Goal: Task Accomplishment & Management: Complete application form

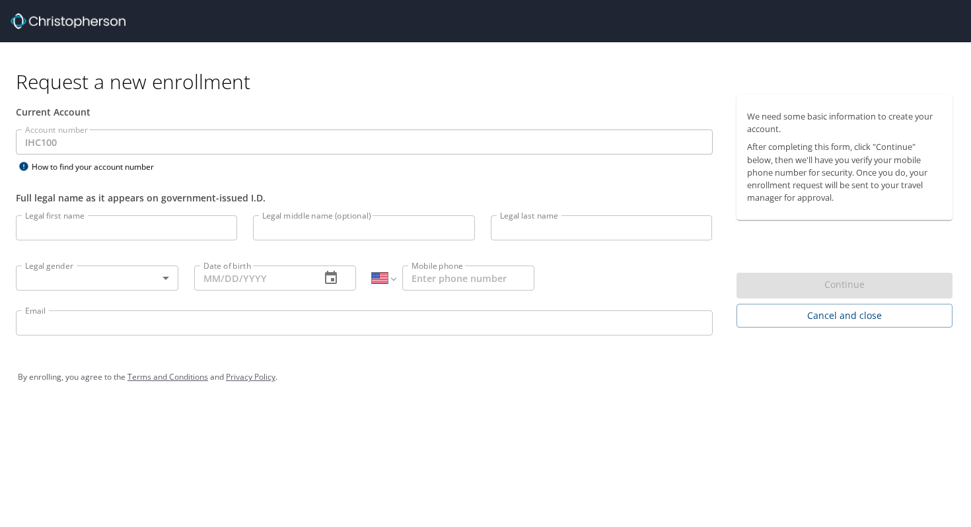
select select "US"
click at [137, 127] on div "Current Account" at bounding box center [364, 111] width 713 height 35
click at [73, 238] on input "Legal first name" at bounding box center [126, 227] width 221 height 25
type input "[PERSON_NAME]"
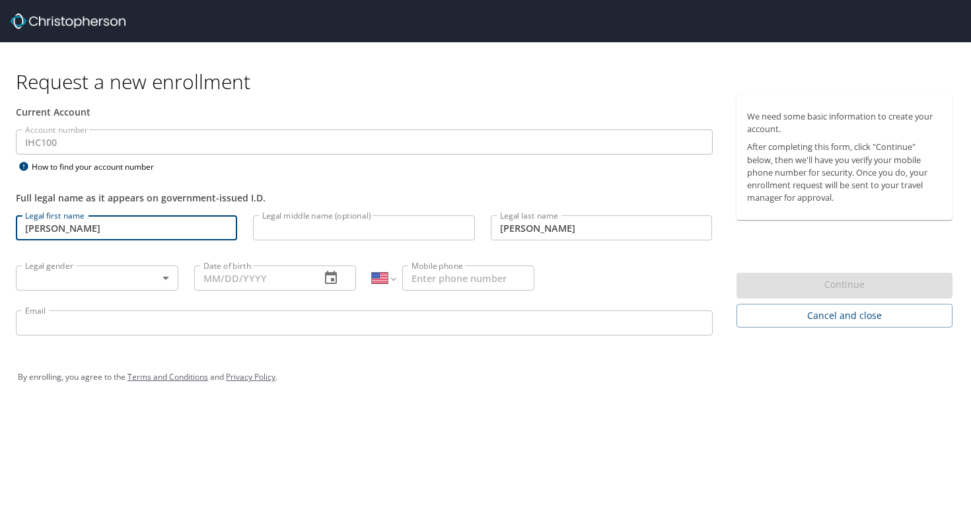
click at [127, 283] on body "Request a new enrollment Current Account Account number IHC100 Account number H…" at bounding box center [485, 263] width 971 height 527
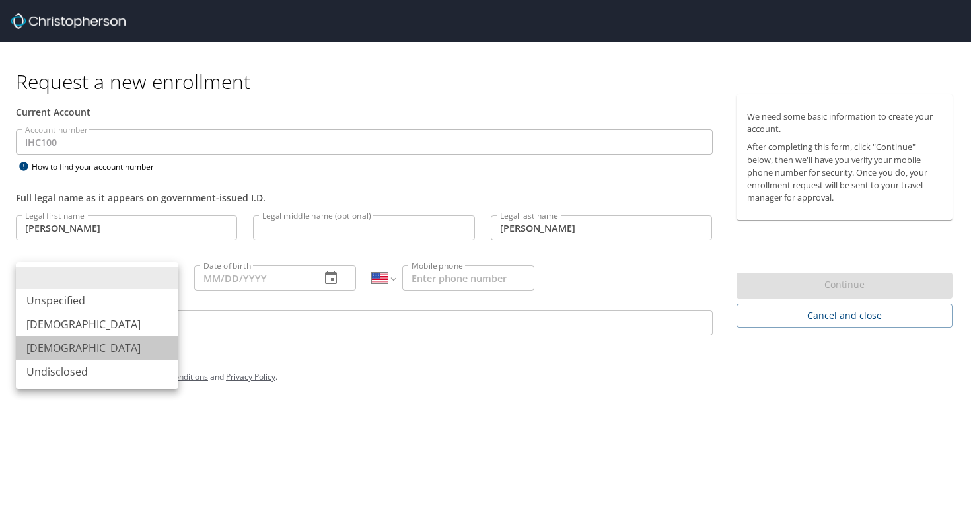
click at [107, 345] on li "[DEMOGRAPHIC_DATA]" at bounding box center [97, 348] width 162 height 24
type input "[DEMOGRAPHIC_DATA]"
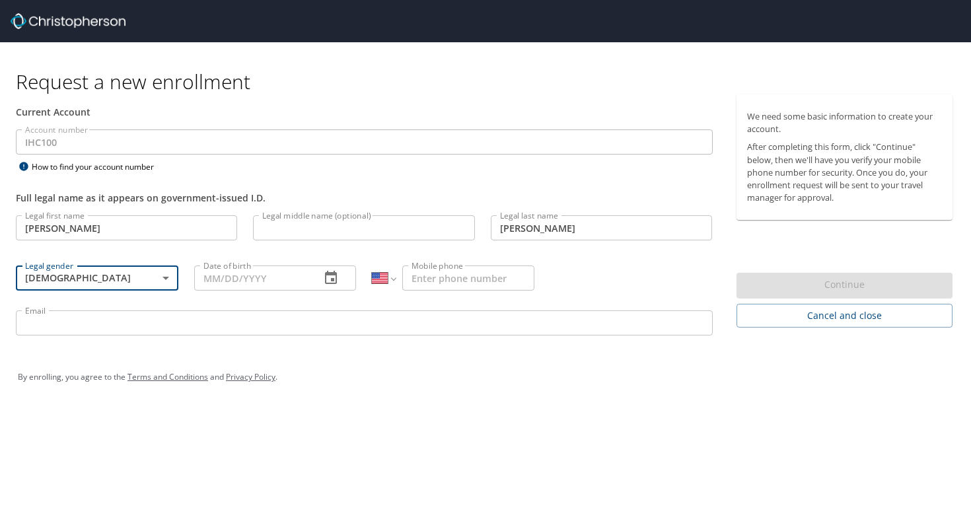
click at [257, 272] on input "Date of birth" at bounding box center [252, 277] width 116 height 25
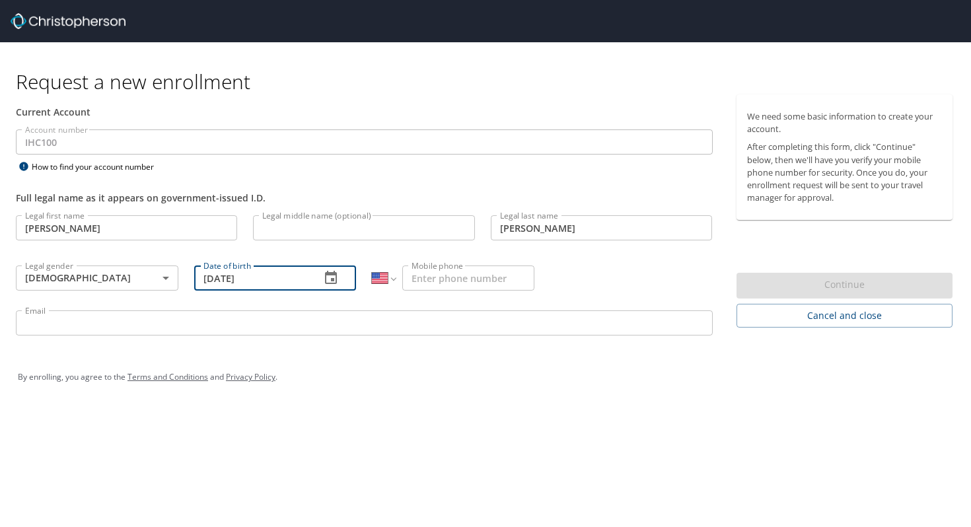
type input "[DATE]"
click at [427, 277] on input "Mobile phone" at bounding box center [468, 277] width 132 height 25
type input "[PHONE_NUMBER]"
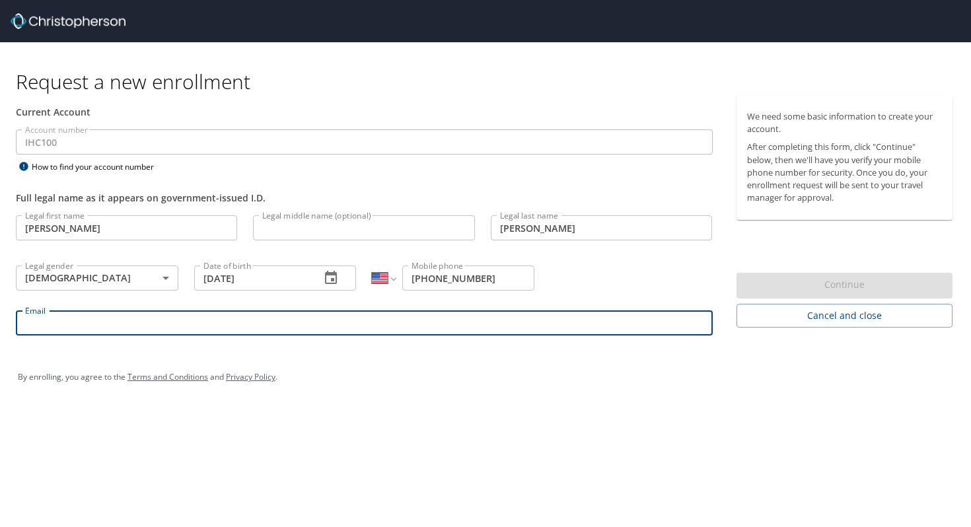
click at [414, 322] on input "Email" at bounding box center [364, 322] width 697 height 25
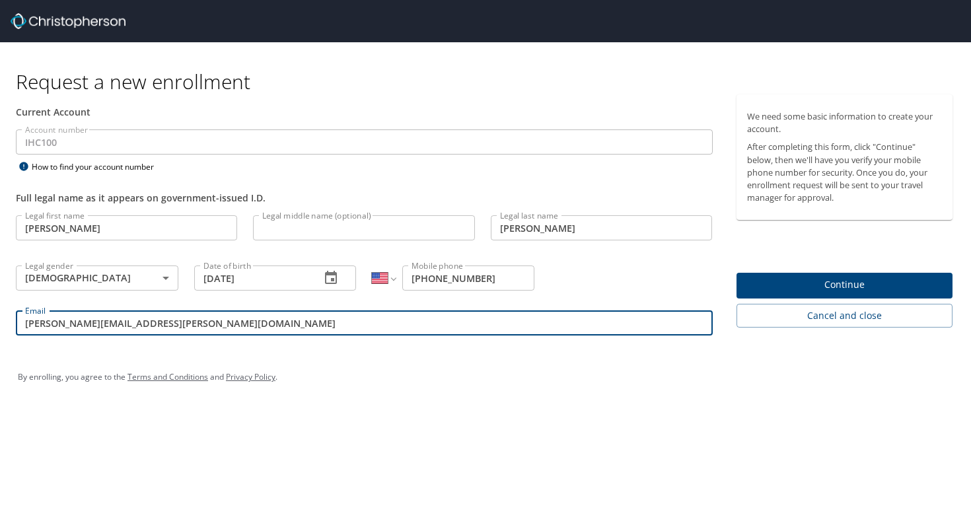
type input "[PERSON_NAME][EMAIL_ADDRESS][PERSON_NAME][DOMAIN_NAME]"
click at [848, 291] on span "Continue" at bounding box center [844, 285] width 195 height 17
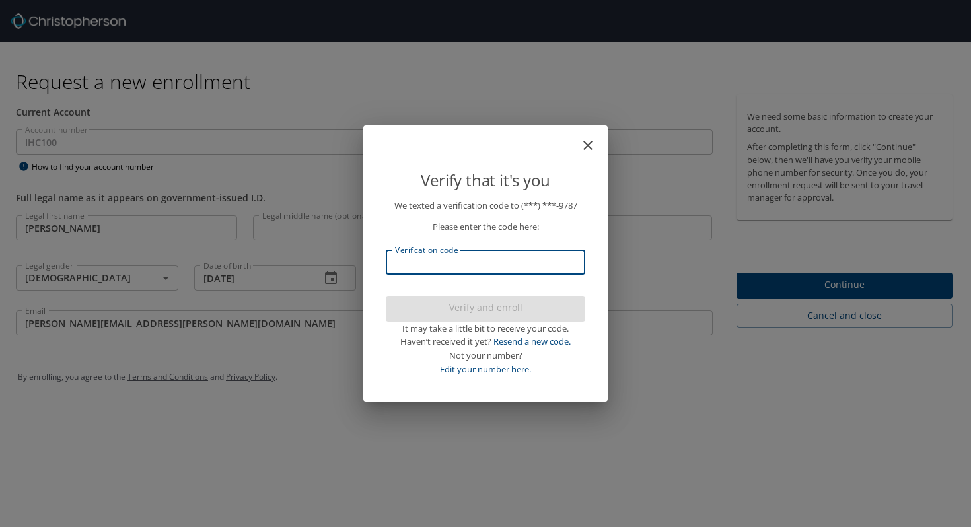
click at [521, 258] on input "Verification code" at bounding box center [485, 262] width 199 height 25
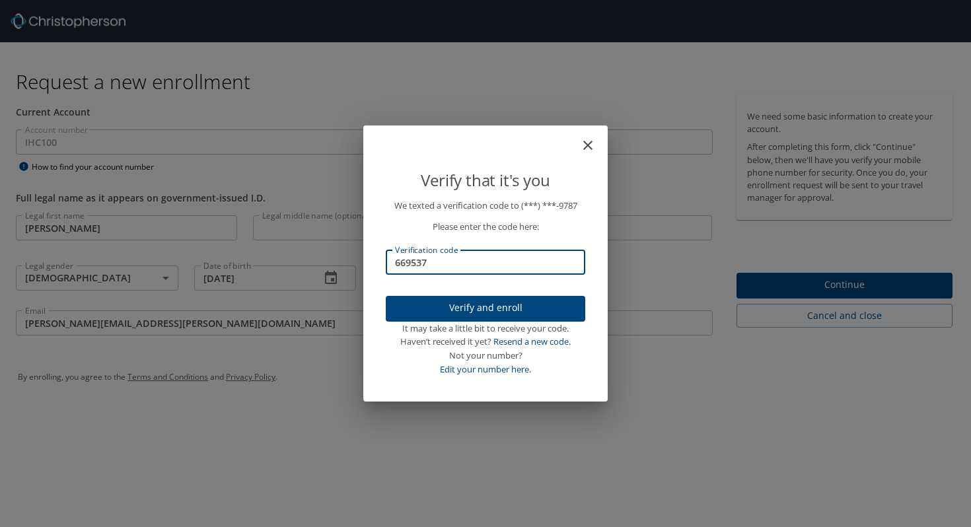
type input "669537"
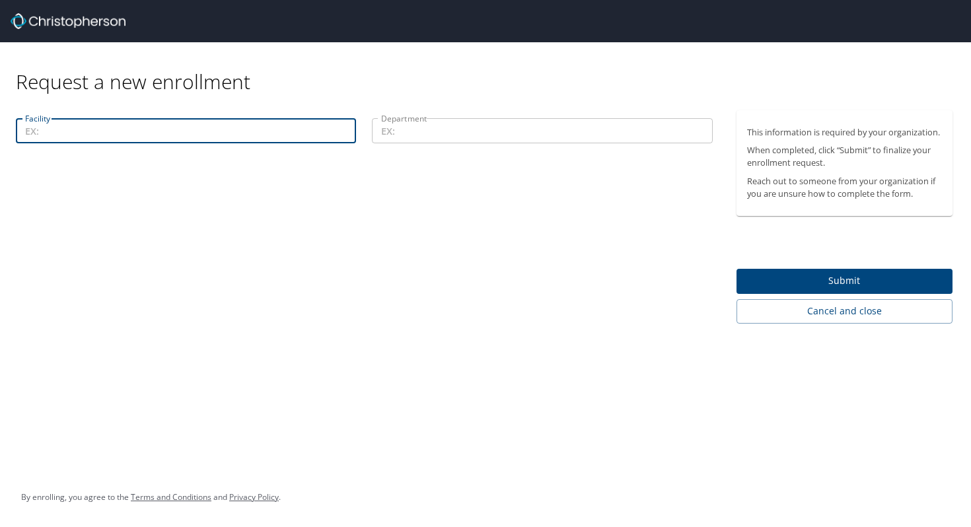
click at [268, 130] on input "Facility" at bounding box center [186, 130] width 340 height 25
click at [466, 133] on input "Department" at bounding box center [542, 130] width 340 height 25
click at [237, 129] on input "Facility" at bounding box center [186, 130] width 340 height 25
type input "Select Health [PERSON_NAME]"
click at [417, 125] on input "Department" at bounding box center [542, 130] width 340 height 25
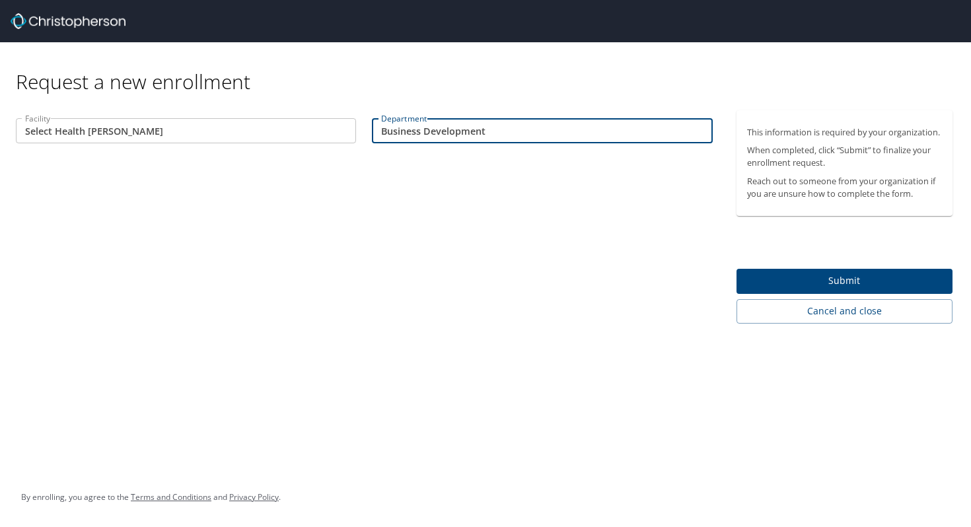
type input "Business Development"
click at [765, 278] on span "Submit" at bounding box center [844, 281] width 195 height 17
